Goal: Task Accomplishment & Management: Use online tool/utility

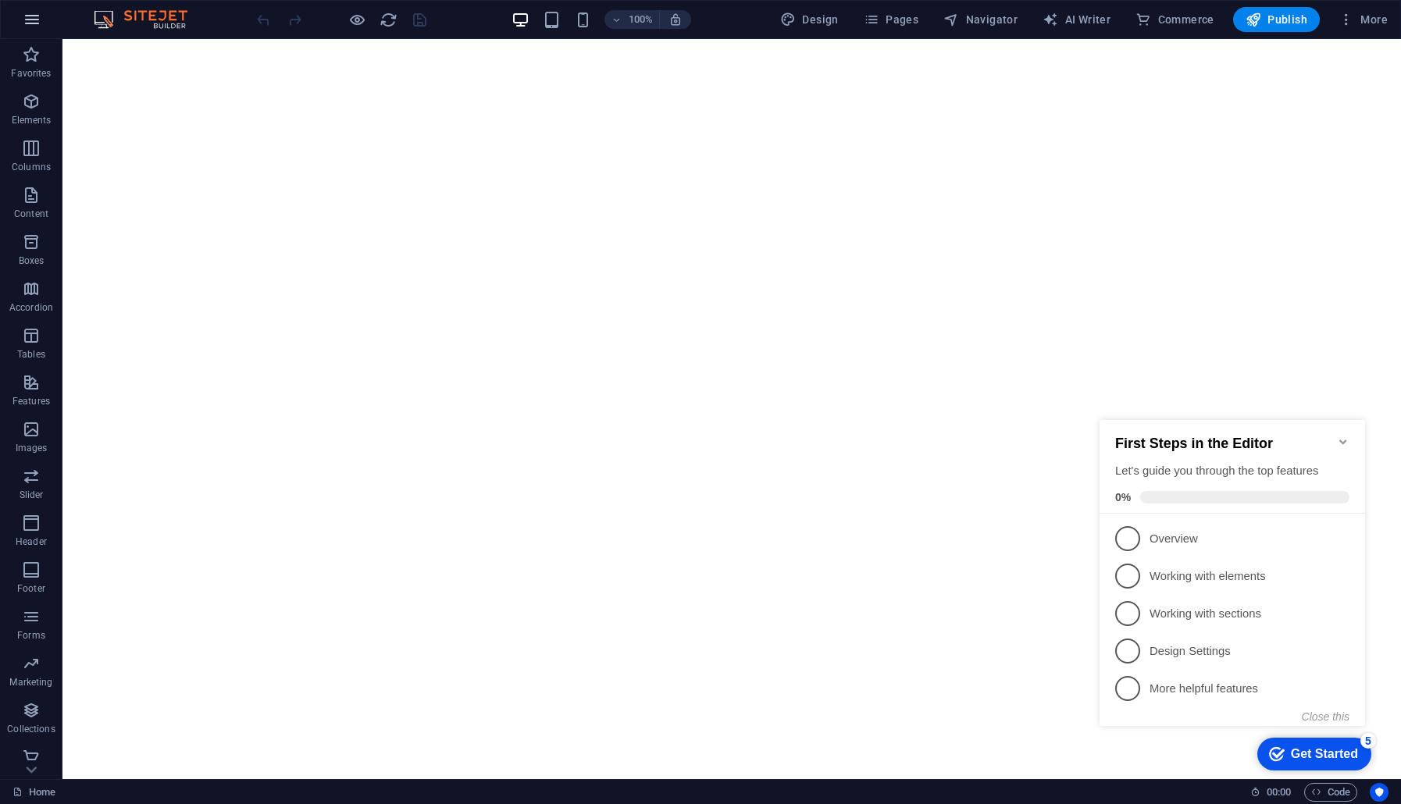
click at [31, 21] on icon "button" at bounding box center [32, 19] width 19 height 19
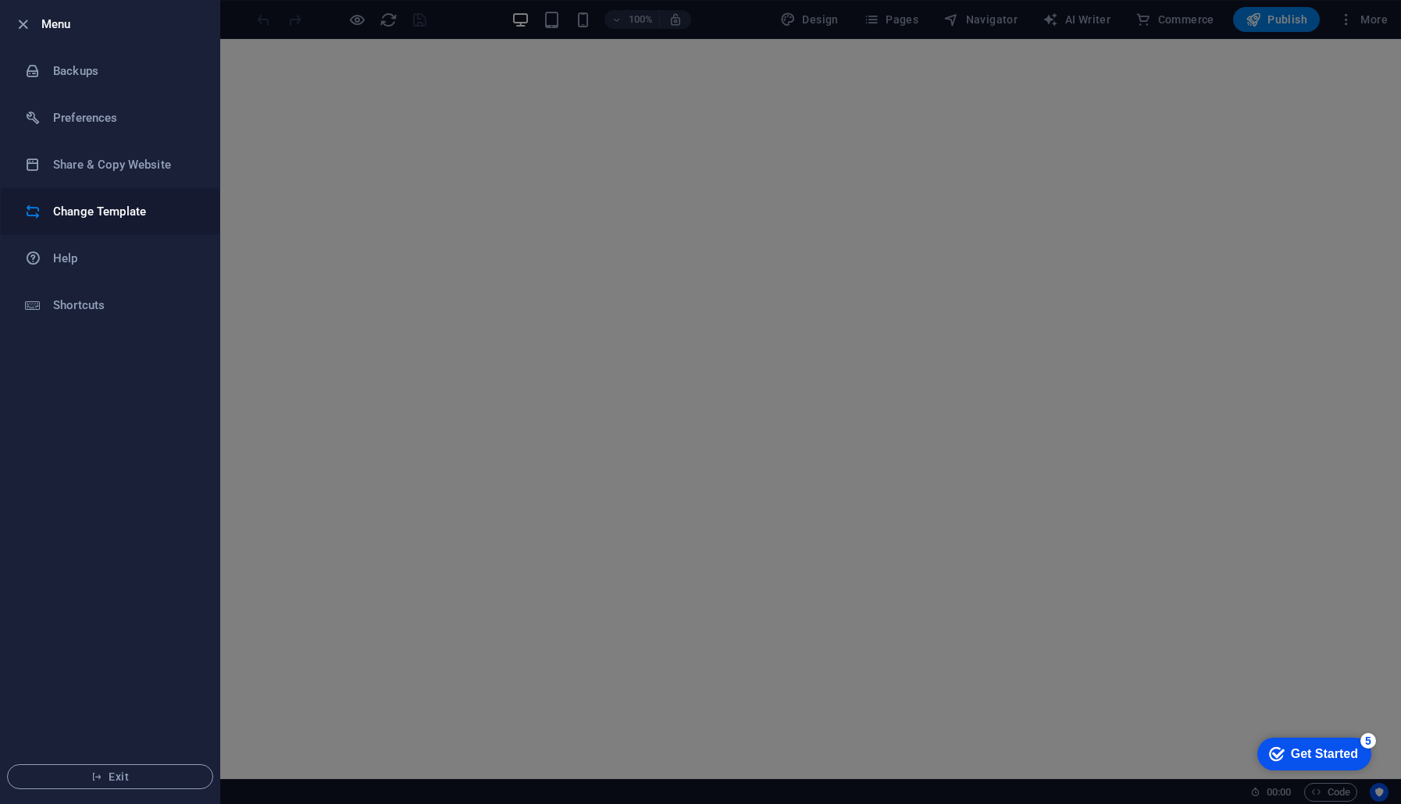
click at [93, 198] on li "Change Template" at bounding box center [110, 211] width 219 height 47
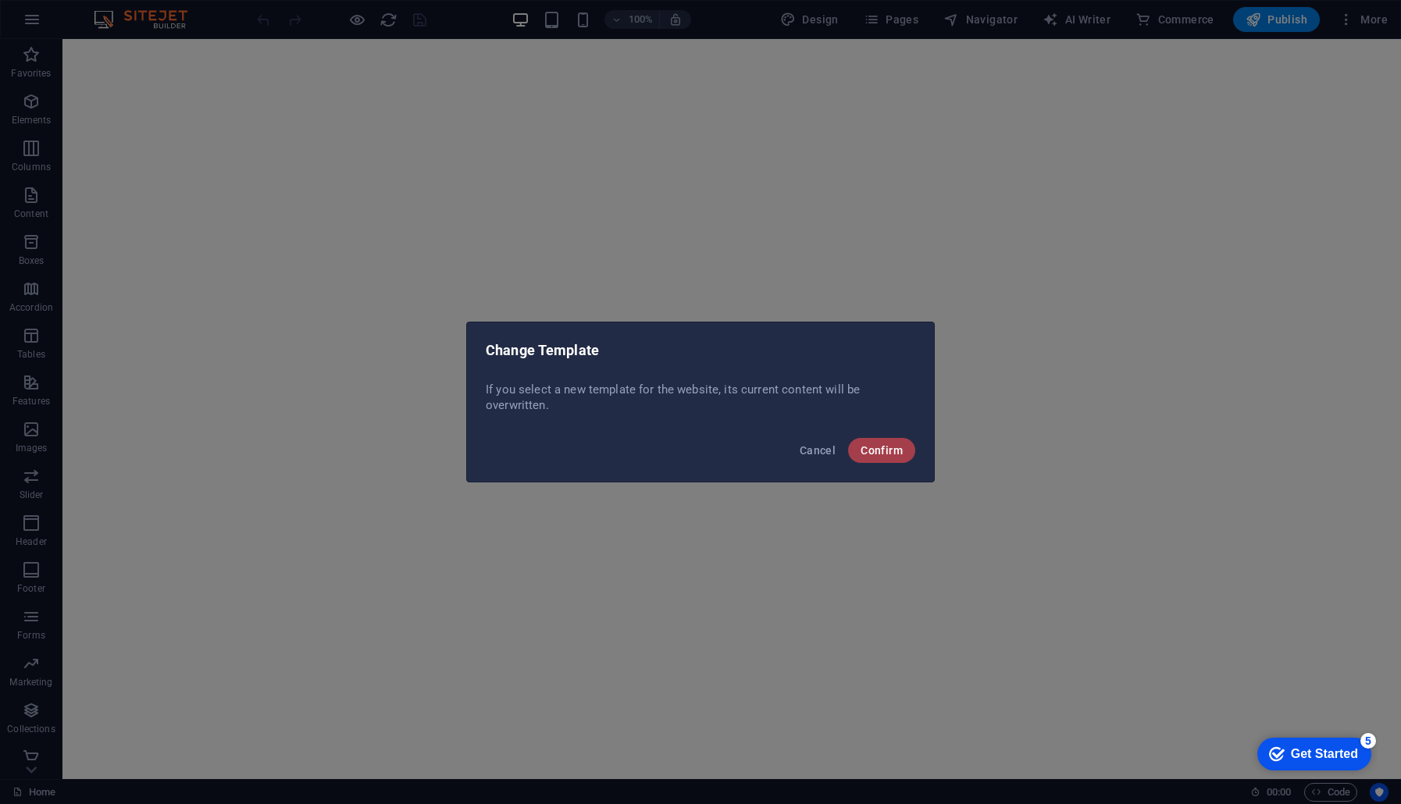
click at [874, 449] on span "Confirm" at bounding box center [881, 450] width 42 height 12
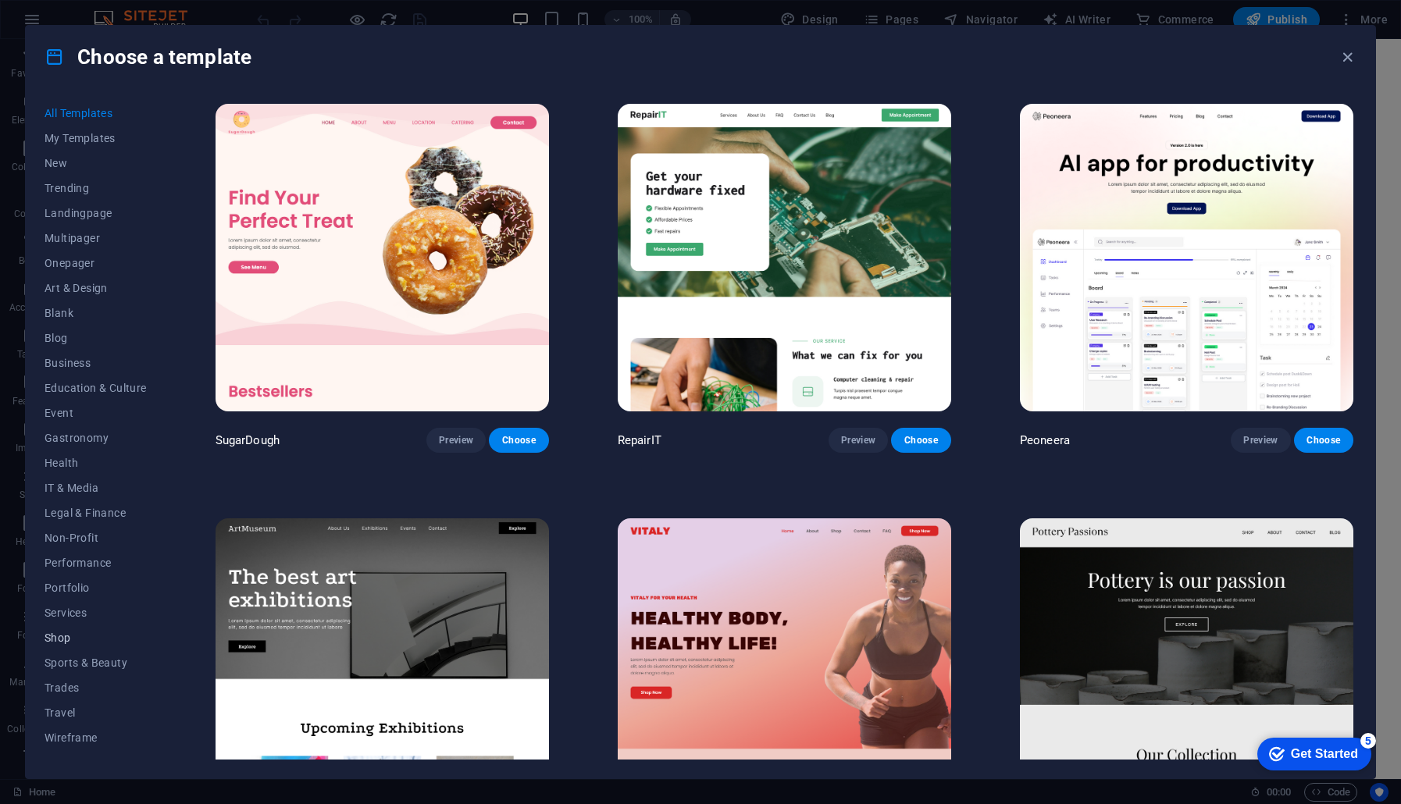
click at [97, 639] on span "Shop" at bounding box center [96, 638] width 102 height 12
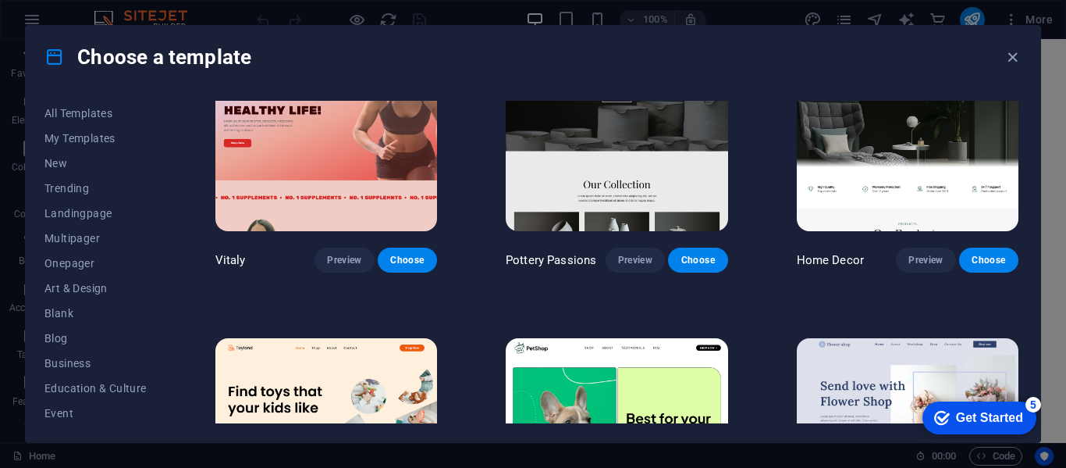
scroll to position [87, 0]
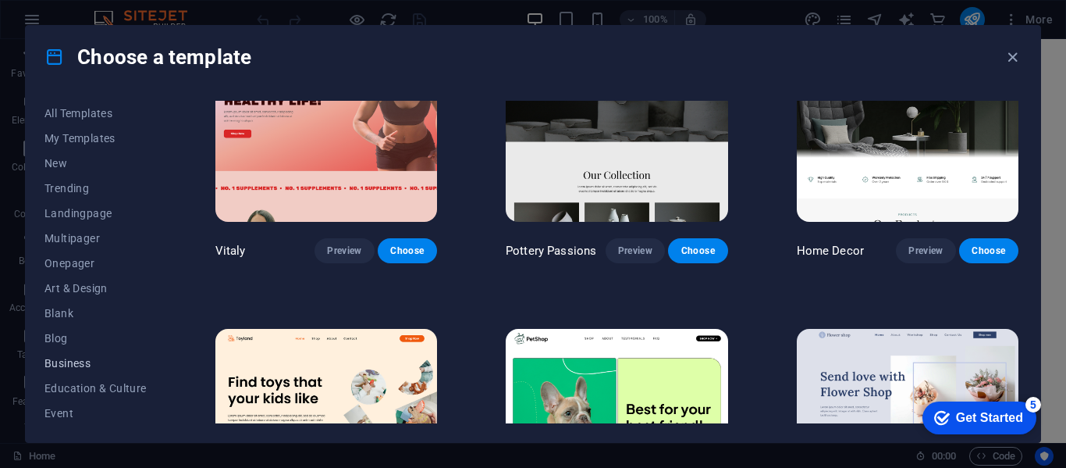
click at [82, 368] on span "Business" at bounding box center [96, 363] width 102 height 12
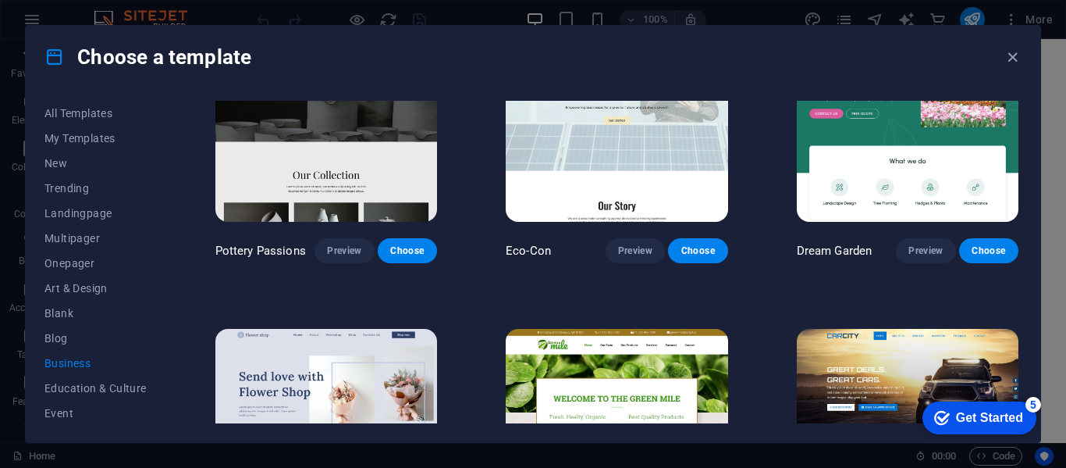
scroll to position [0, 0]
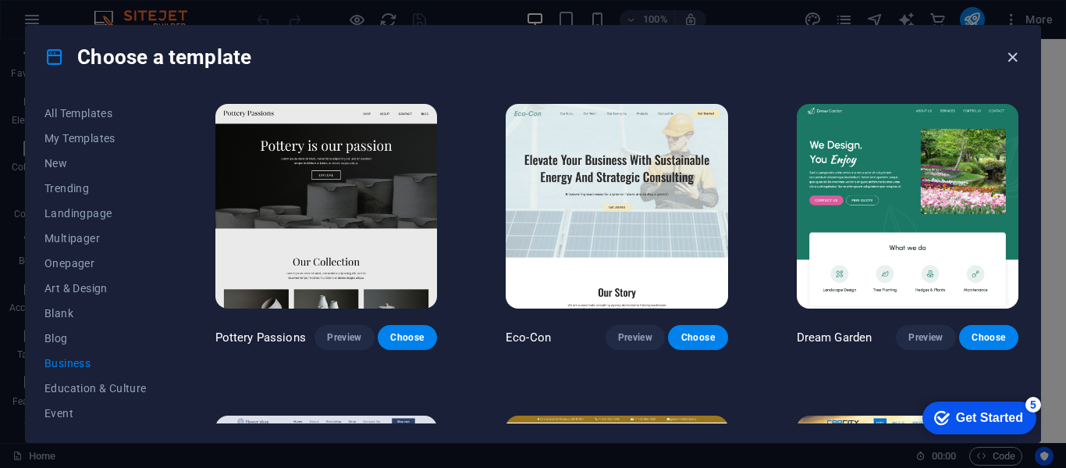
click at [1012, 59] on icon "button" at bounding box center [1013, 57] width 18 height 18
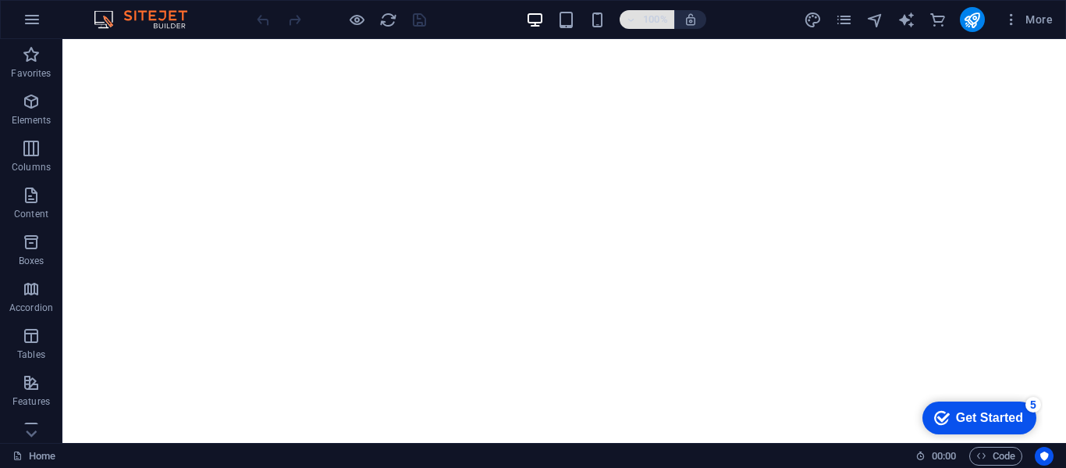
click at [639, 22] on span "100%" at bounding box center [647, 19] width 42 height 19
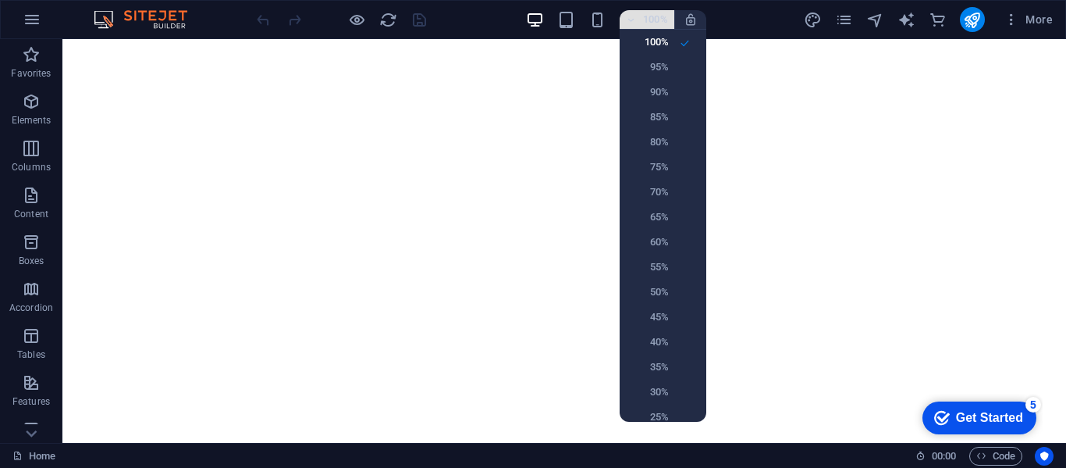
click at [639, 22] on div at bounding box center [533, 234] width 1066 height 468
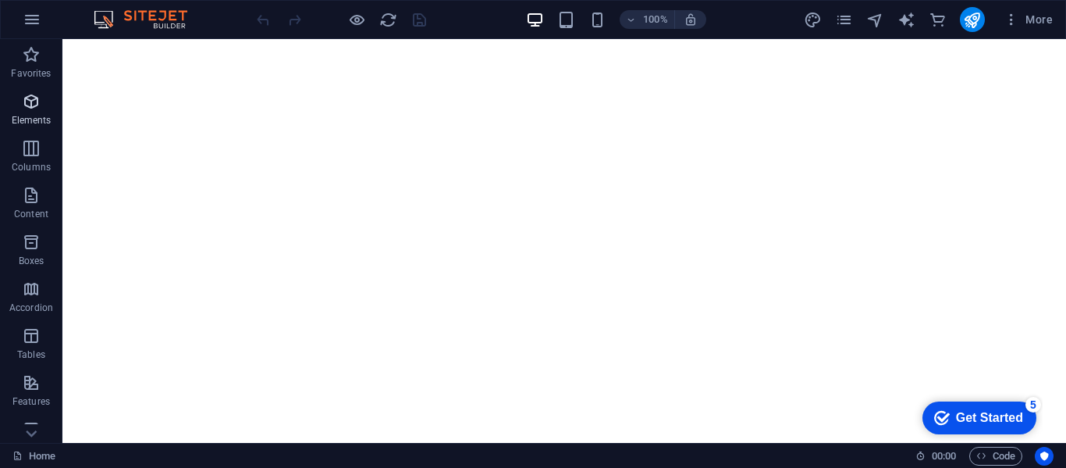
click at [42, 114] on p "Elements" at bounding box center [32, 120] width 40 height 12
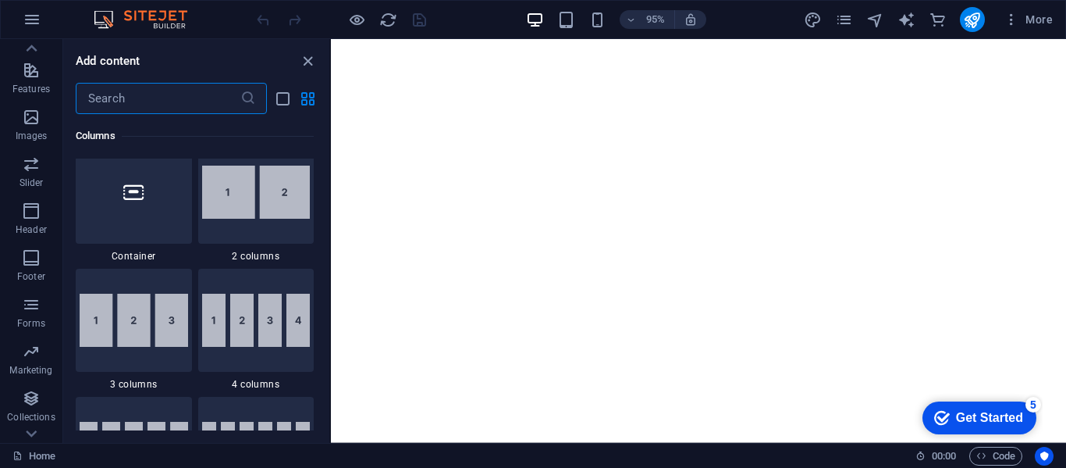
scroll to position [346, 0]
click at [38, 432] on p "Commerce" at bounding box center [31, 430] width 47 height 12
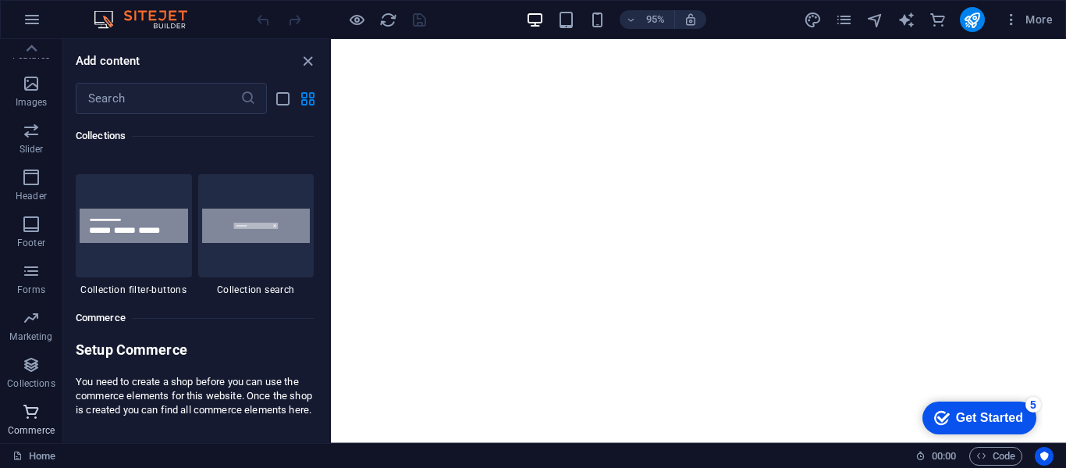
scroll to position [15045, 0]
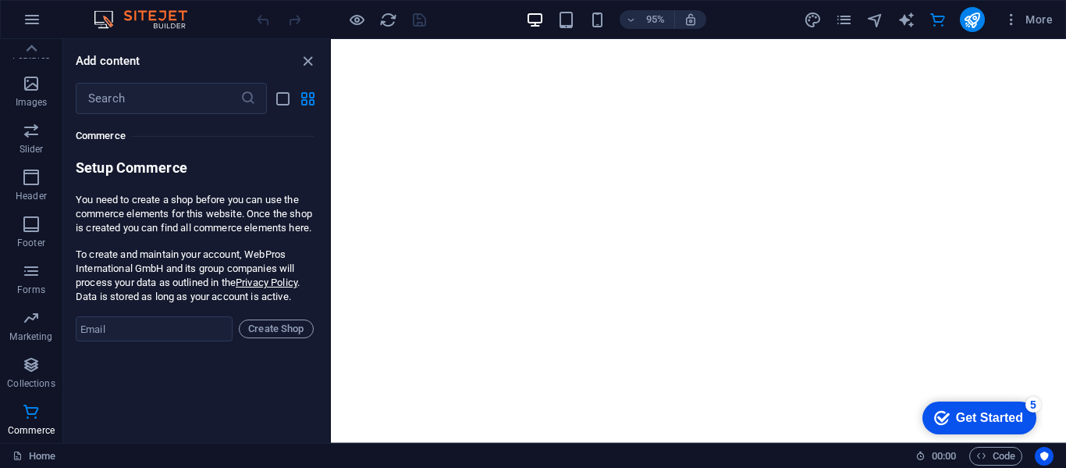
click at [258, 381] on div "Favorites 1 Star Headline 1 Star Container Elements 1 Star Headline 1 Star Text…" at bounding box center [196, 272] width 266 height 316
click at [306, 66] on icon "close panel" at bounding box center [308, 61] width 18 height 18
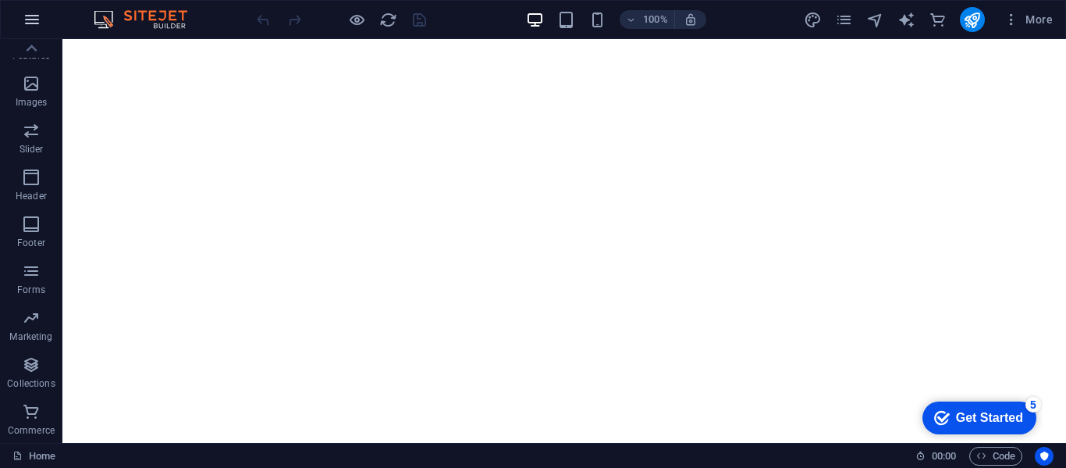
click at [27, 19] on icon "button" at bounding box center [32, 19] width 19 height 19
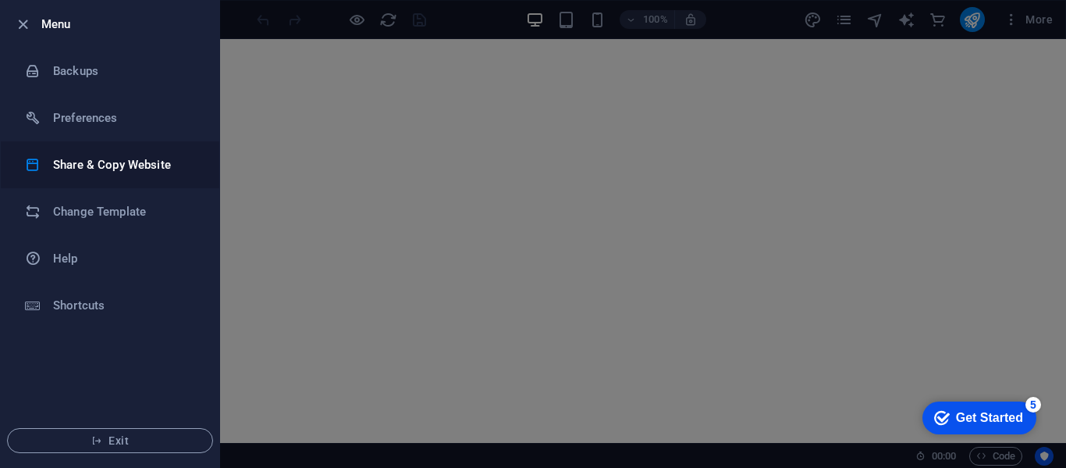
click at [92, 171] on h6 "Share & Copy Website" at bounding box center [125, 164] width 144 height 19
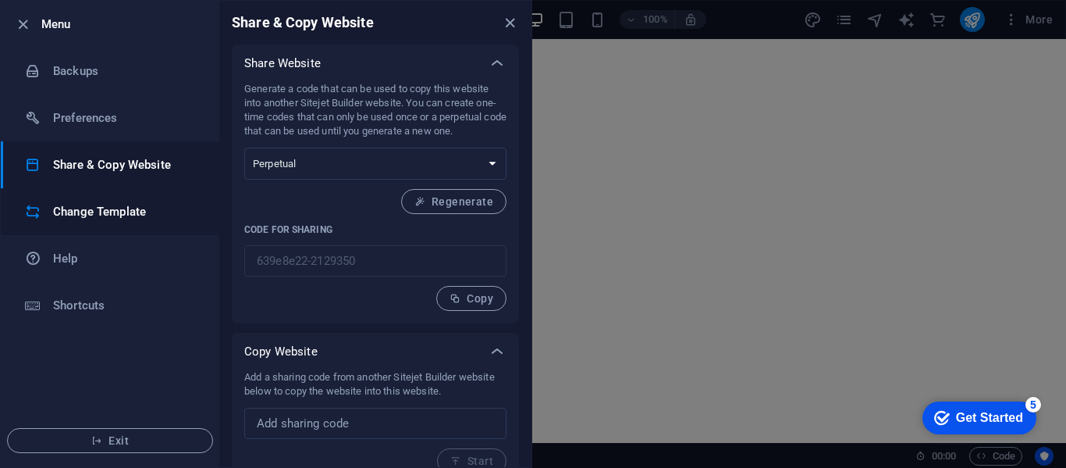
click at [167, 211] on h6 "Change Template" at bounding box center [125, 211] width 144 height 19
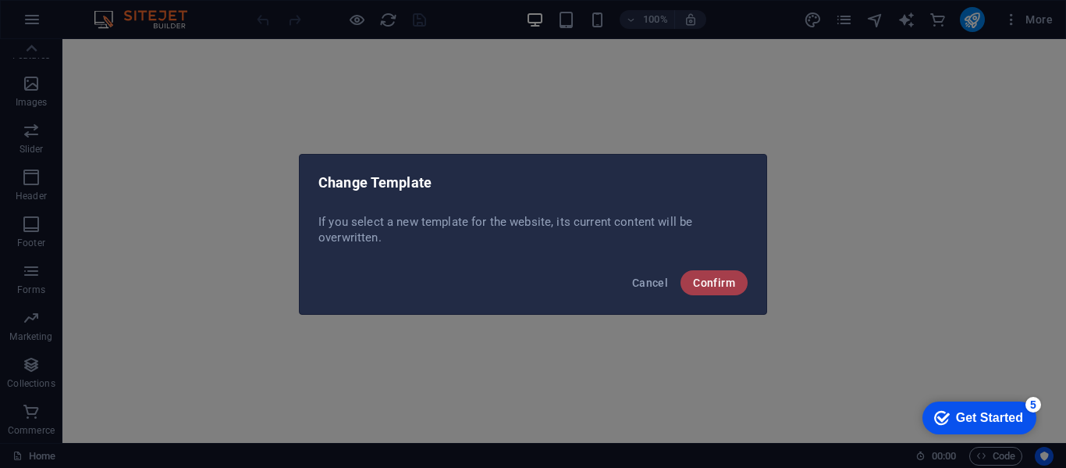
click at [705, 273] on button "Confirm" at bounding box center [714, 282] width 67 height 25
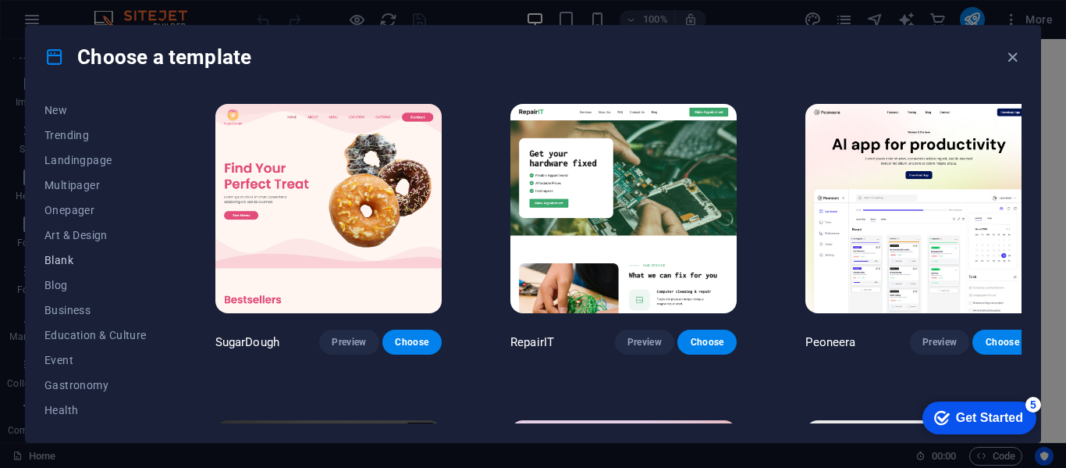
scroll to position [78, 0]
click at [78, 411] on span "IT & Media" at bounding box center [96, 410] width 102 height 12
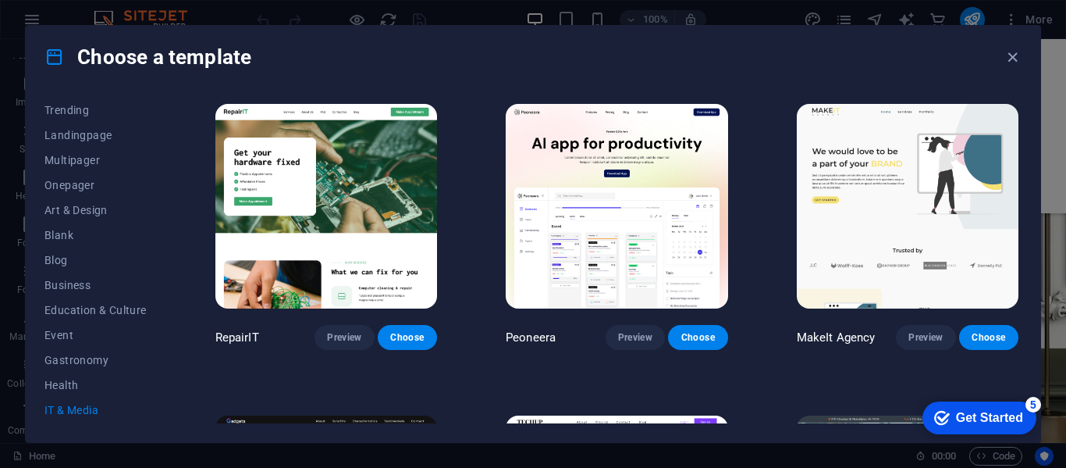
scroll to position [964, 0]
